Goal: Task Accomplishment & Management: Manage account settings

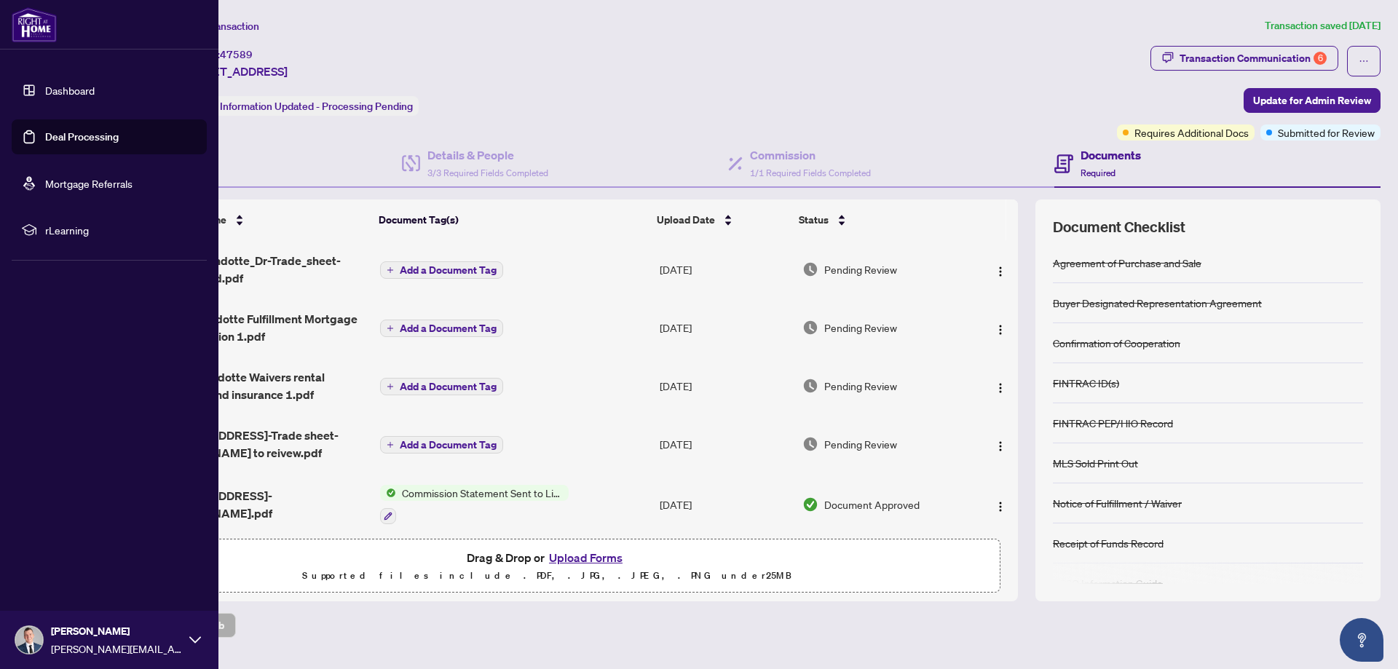
click at [45, 132] on link "Deal Processing" at bounding box center [82, 136] width 74 height 13
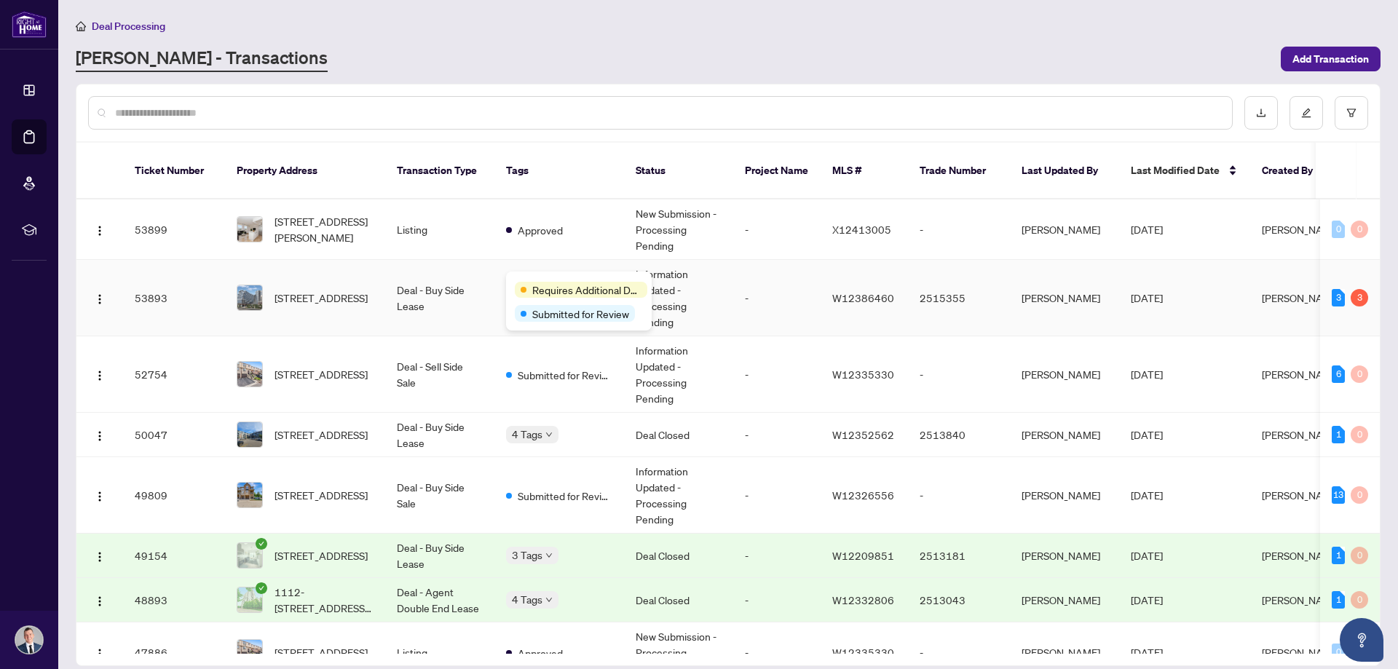
click at [531, 284] on div "Requires Additional Docs" at bounding box center [581, 290] width 132 height 16
click at [317, 290] on span "715-2485 Eglinton Ave, Mississauga, Ontario L5M 2T1, Canada" at bounding box center [320, 298] width 93 height 16
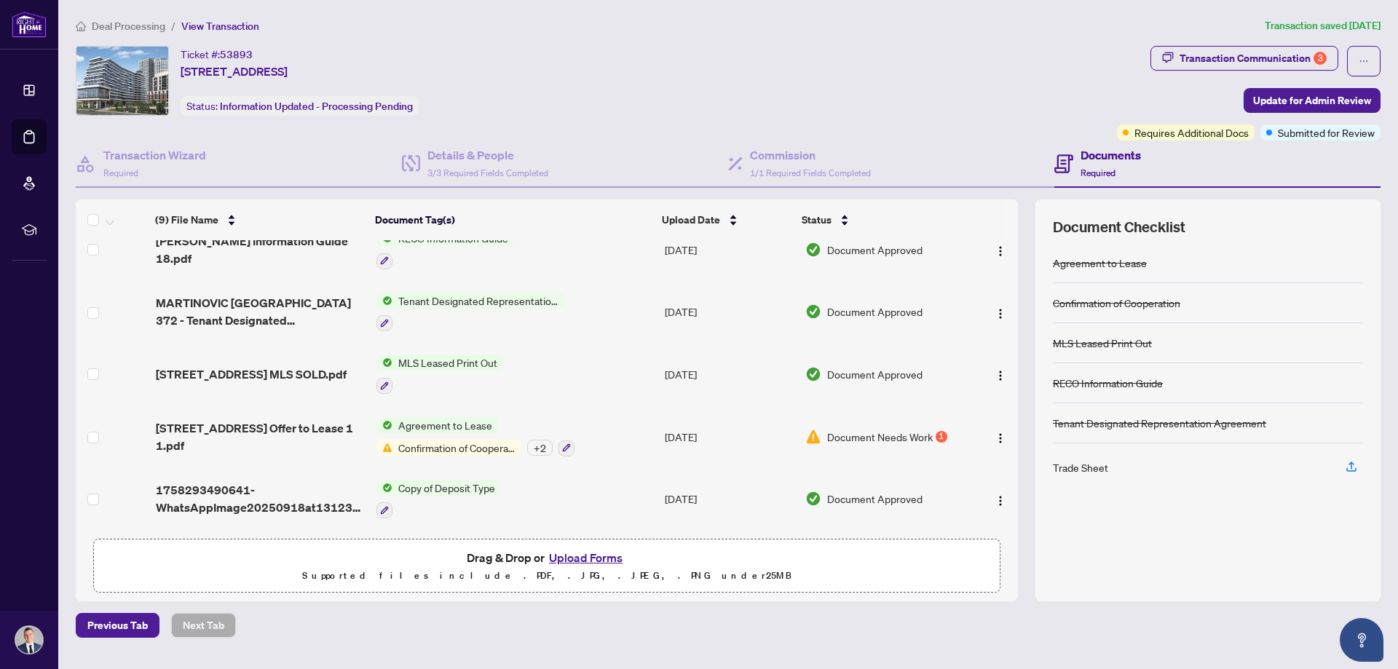
scroll to position [257, 0]
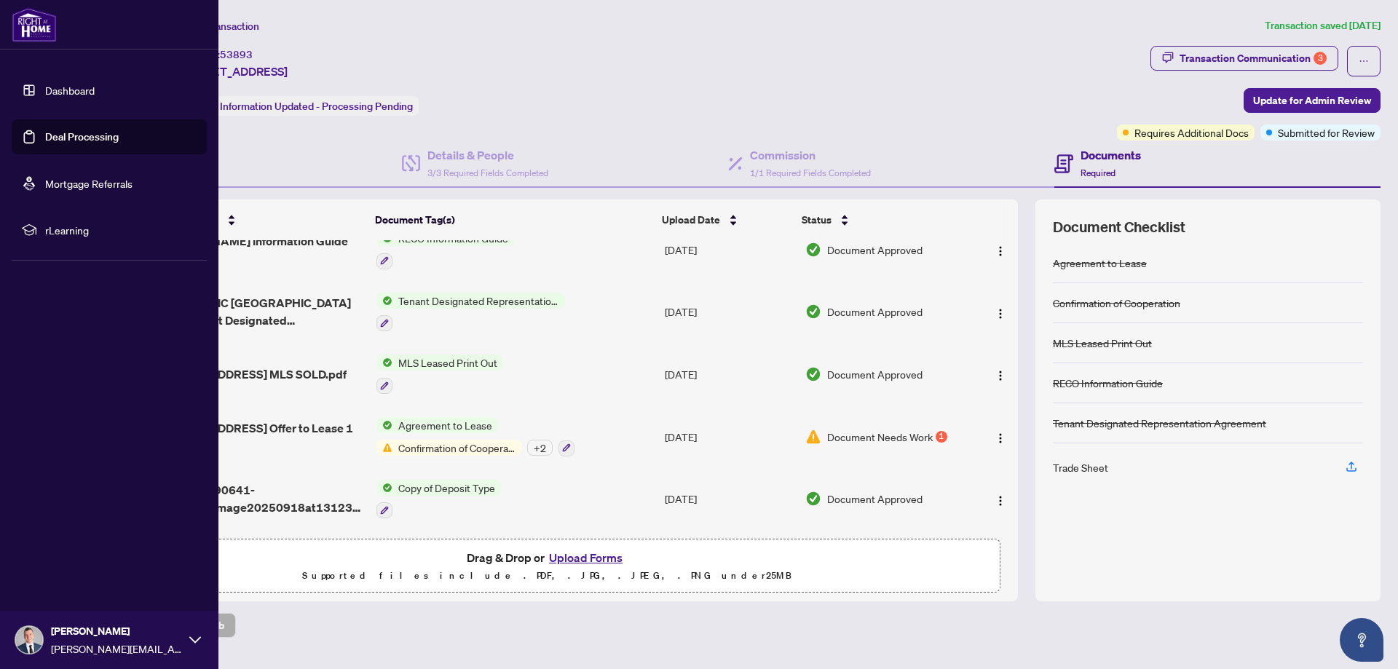
click at [59, 89] on link "Dashboard" at bounding box center [69, 90] width 49 height 13
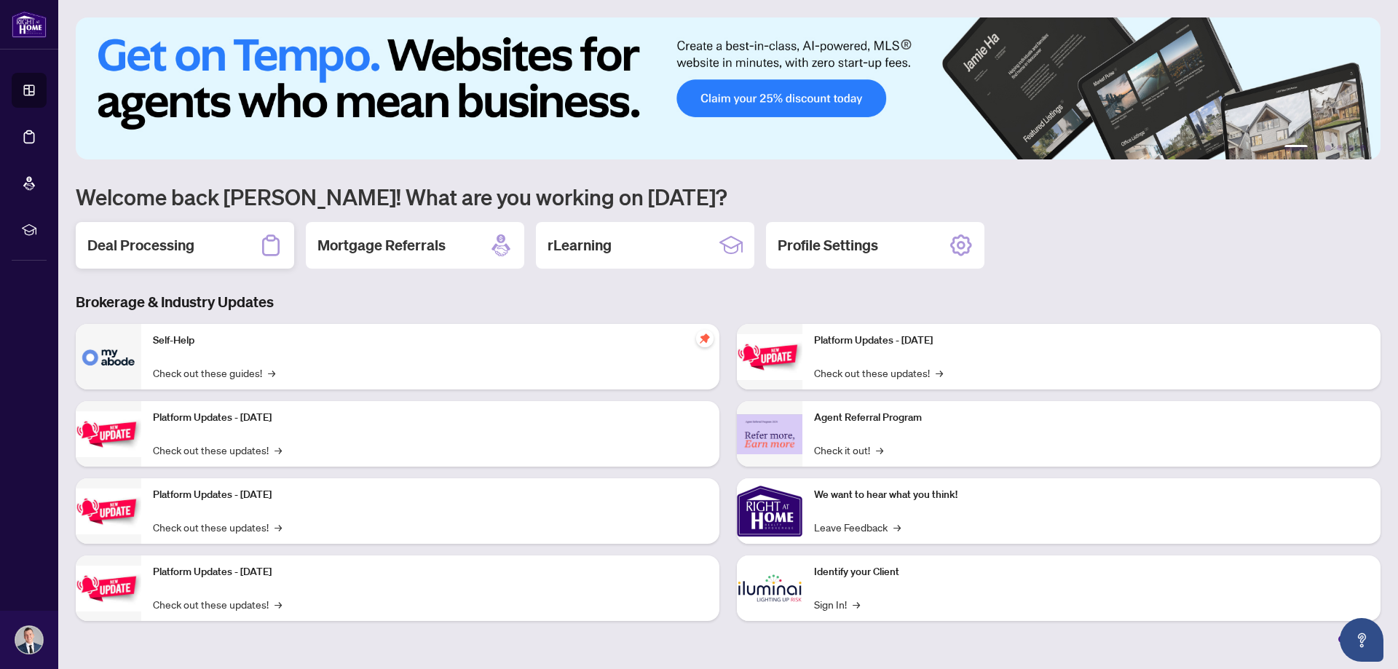
click at [164, 252] on h2 "Deal Processing" at bounding box center [140, 245] width 107 height 20
